Goal: Navigation & Orientation: Go to known website

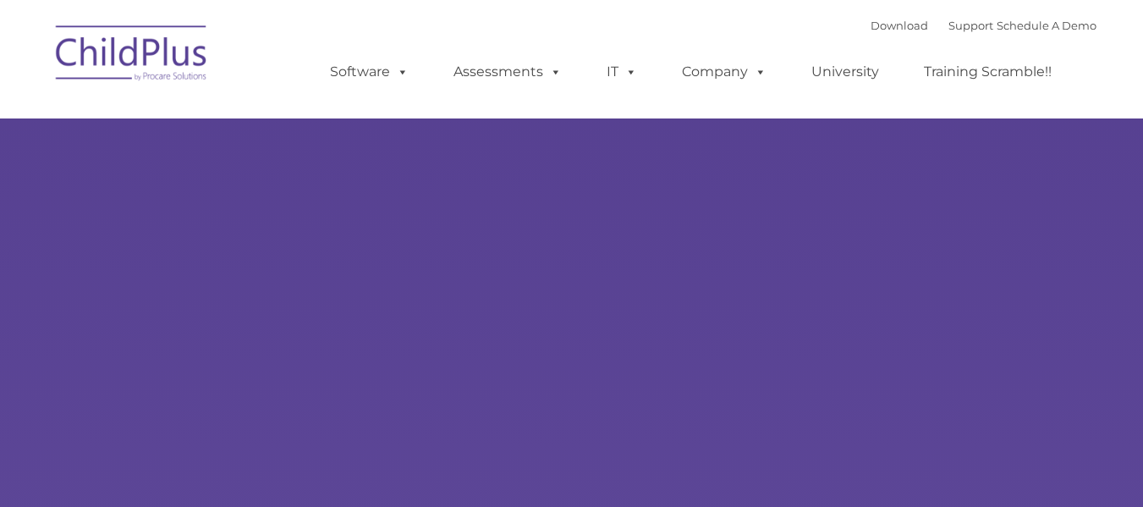
type input ""
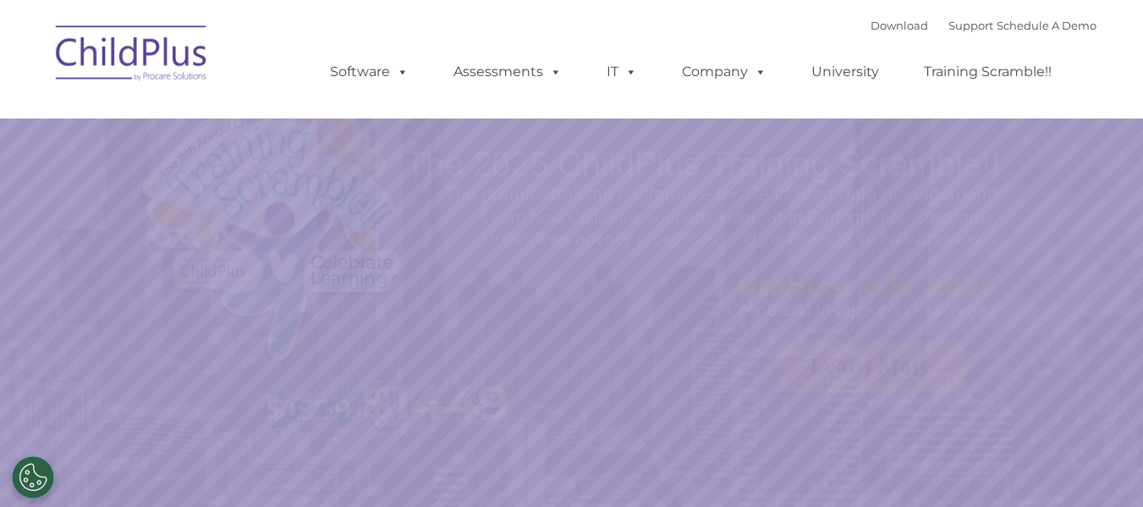
select select "MEDIUM"
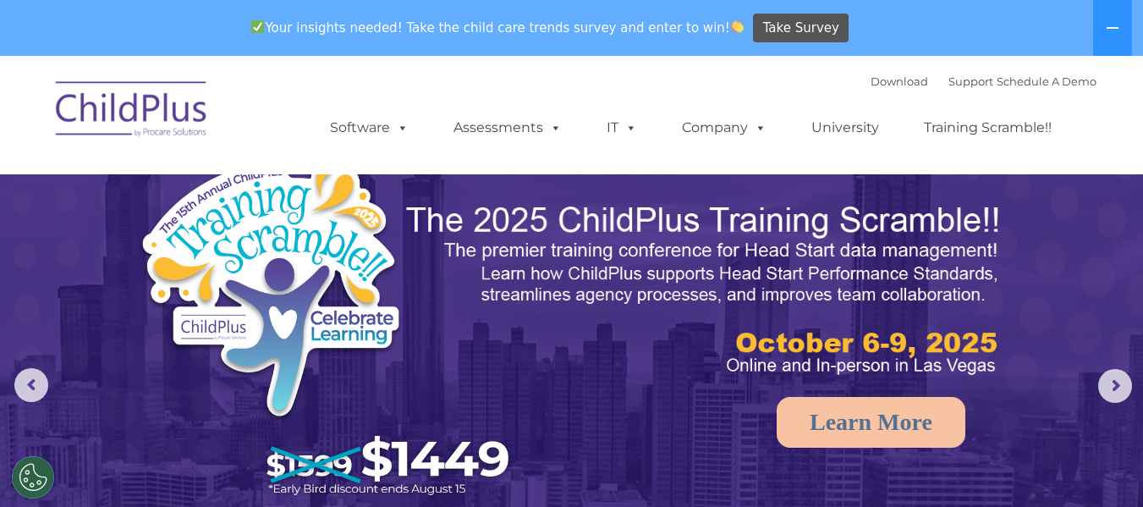
click at [870, 88] on div "Download Support | Schedule A Demo " at bounding box center [983, 81] width 226 height 25
click at [870, 80] on link "Download" at bounding box center [899, 81] width 58 height 14
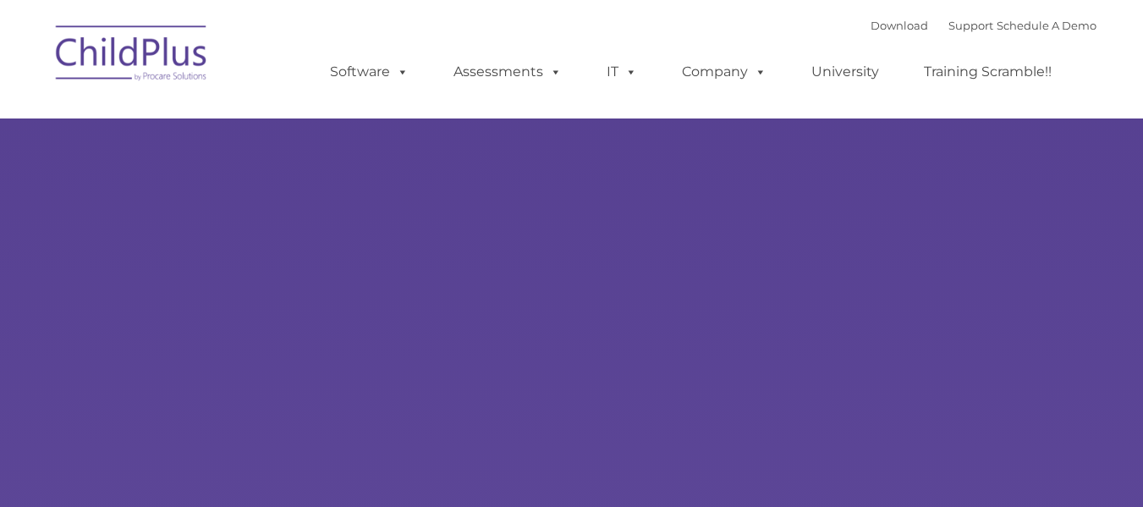
type input ""
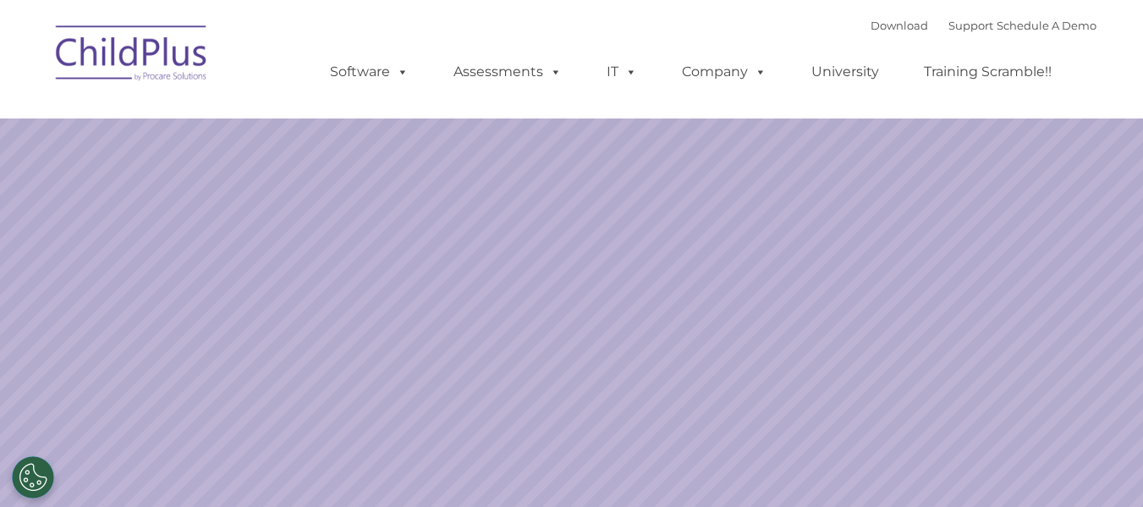
select select "MEDIUM"
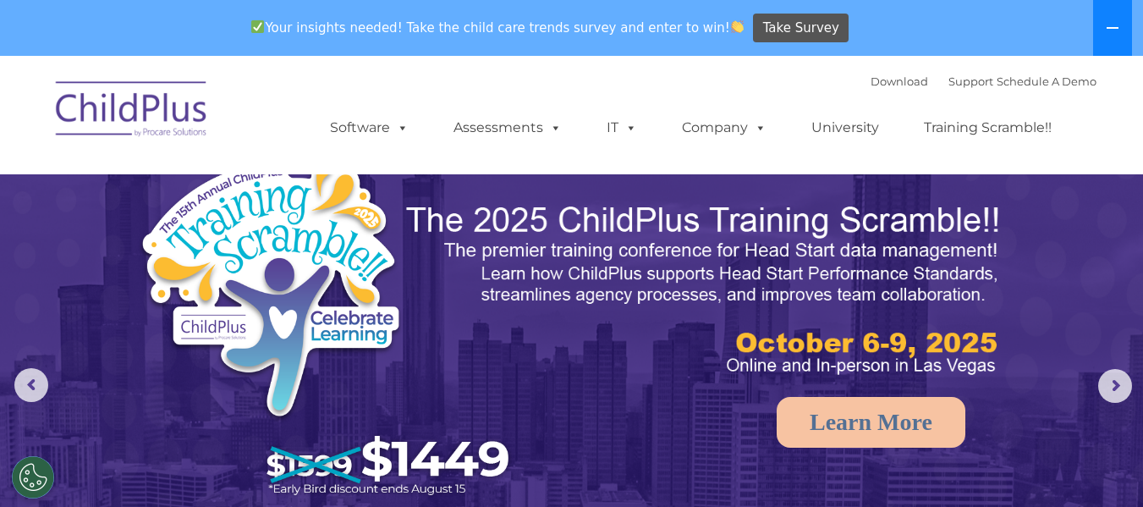
click at [1117, 22] on icon at bounding box center [1113, 28] width 14 height 14
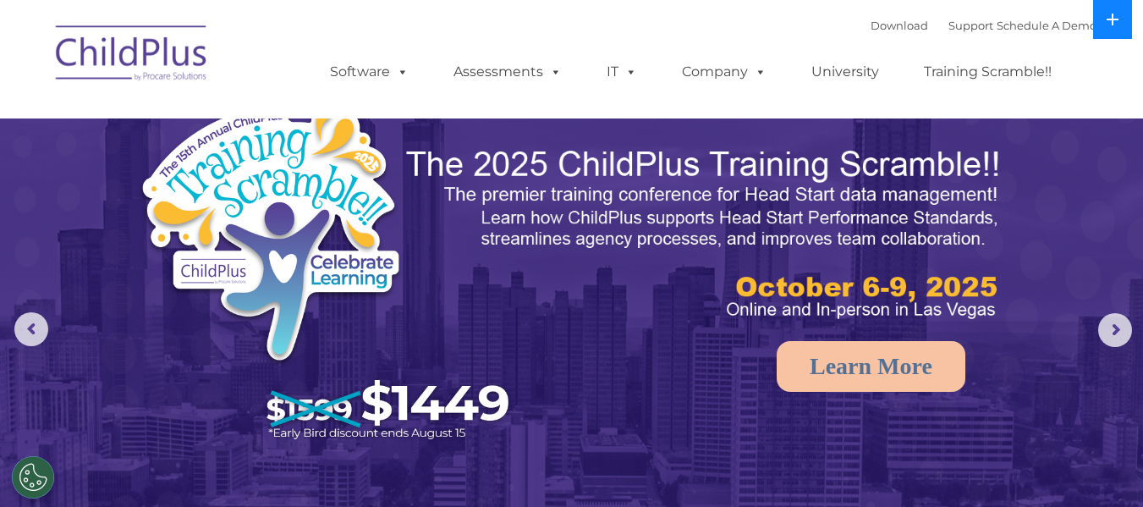
click at [1117, 22] on icon at bounding box center [1113, 20] width 14 height 14
